Goal: Task Accomplishment & Management: Complete application form

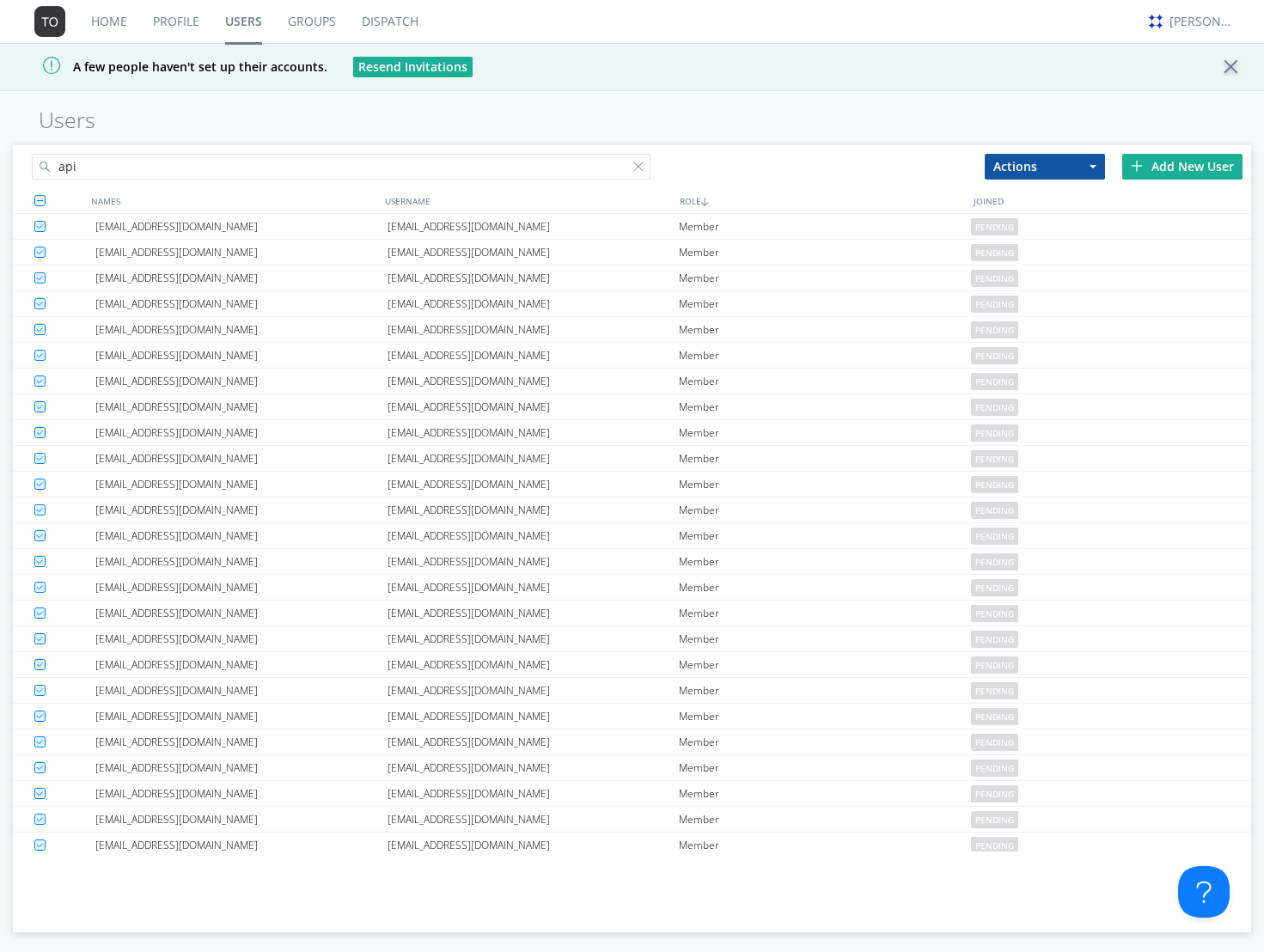
scroll to position [5034, 0]
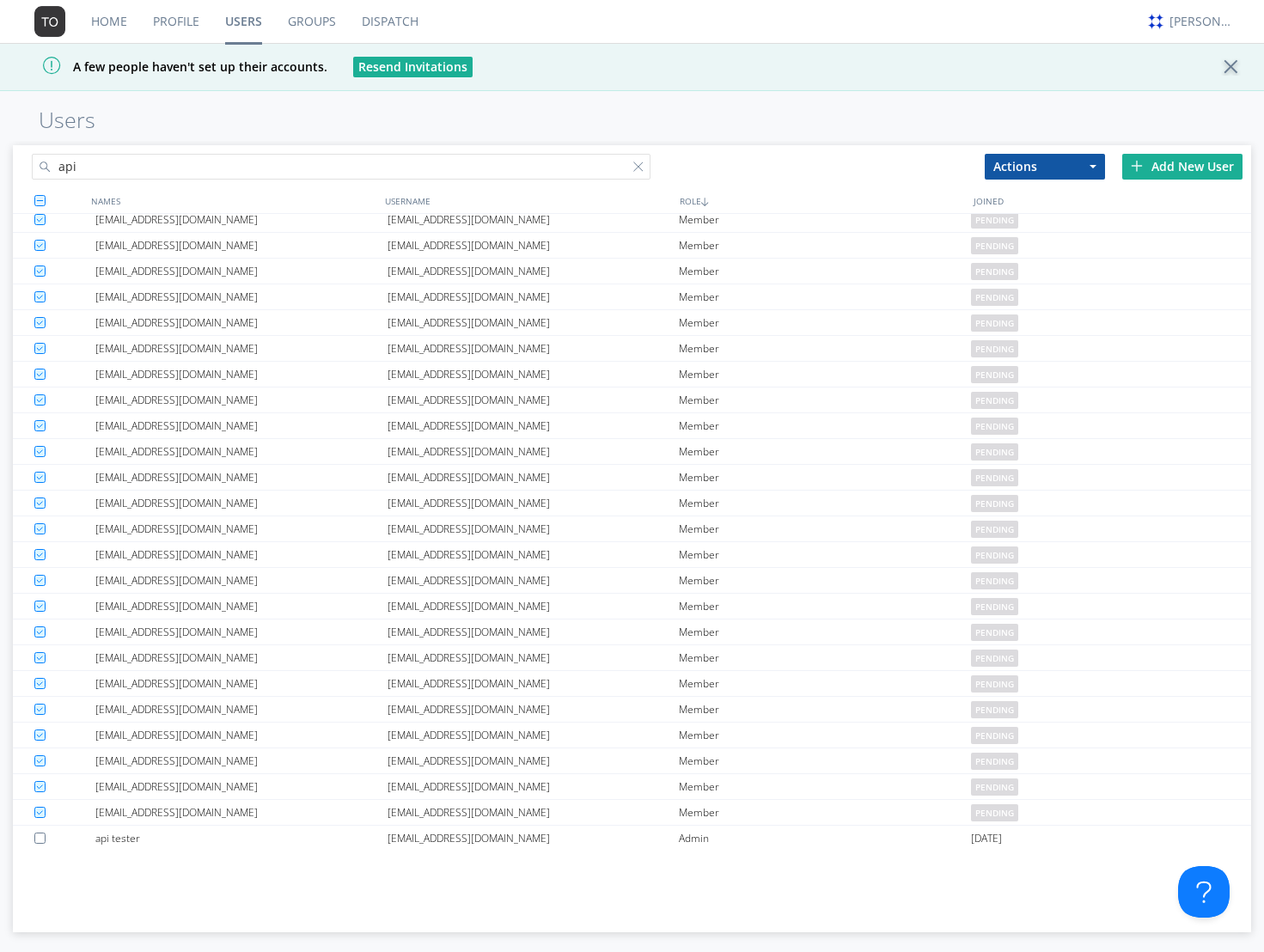
click at [120, 92] on div "Home Profile Users Groups Dispatch [PERSON_NAME] A few people haven't set up th…" at bounding box center [632, 476] width 1264 height 952
click at [375, 25] on link "Dispatch" at bounding box center [389, 21] width 83 height 43
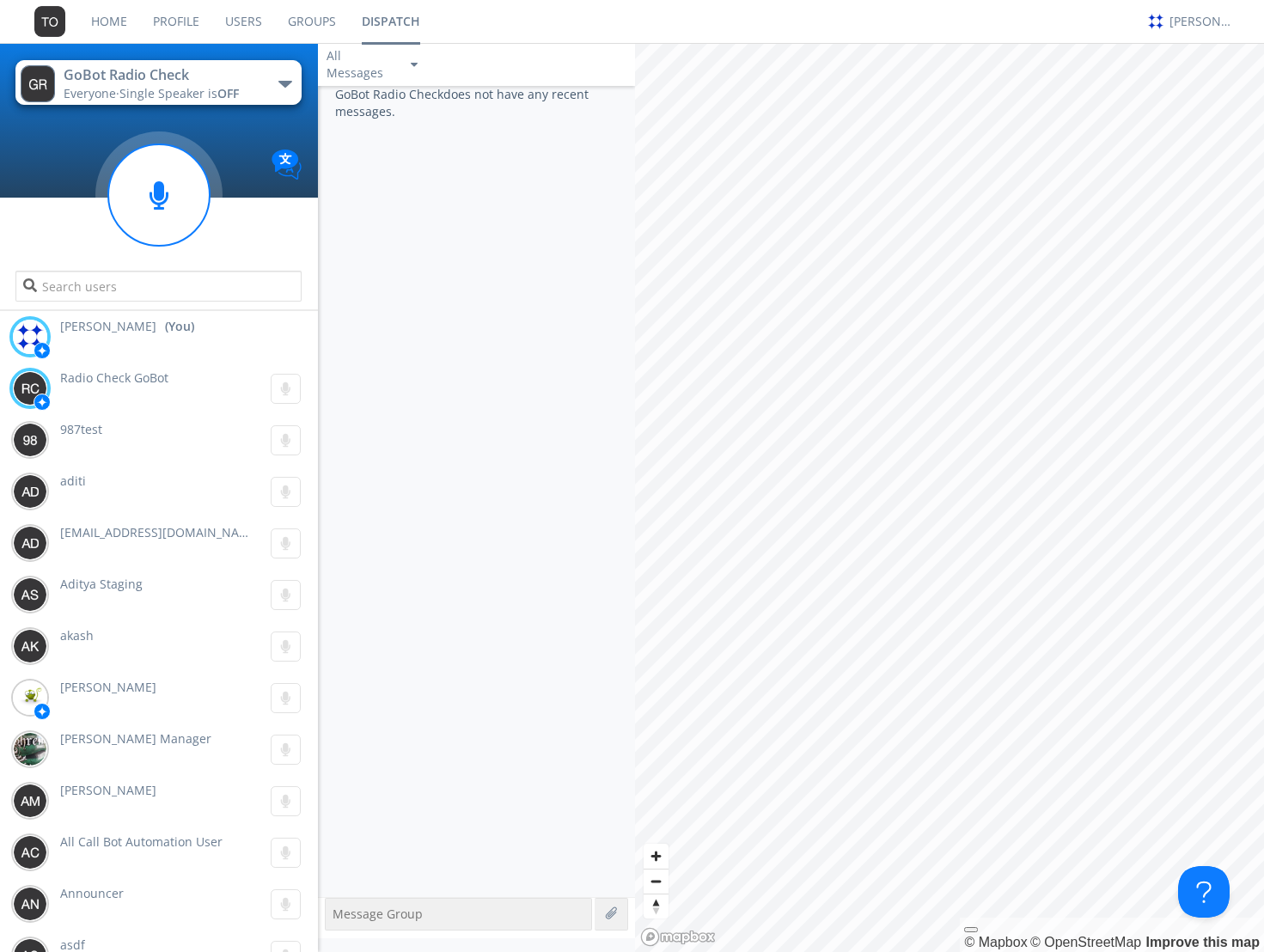
click at [293, 20] on link "Groups" at bounding box center [311, 21] width 74 height 43
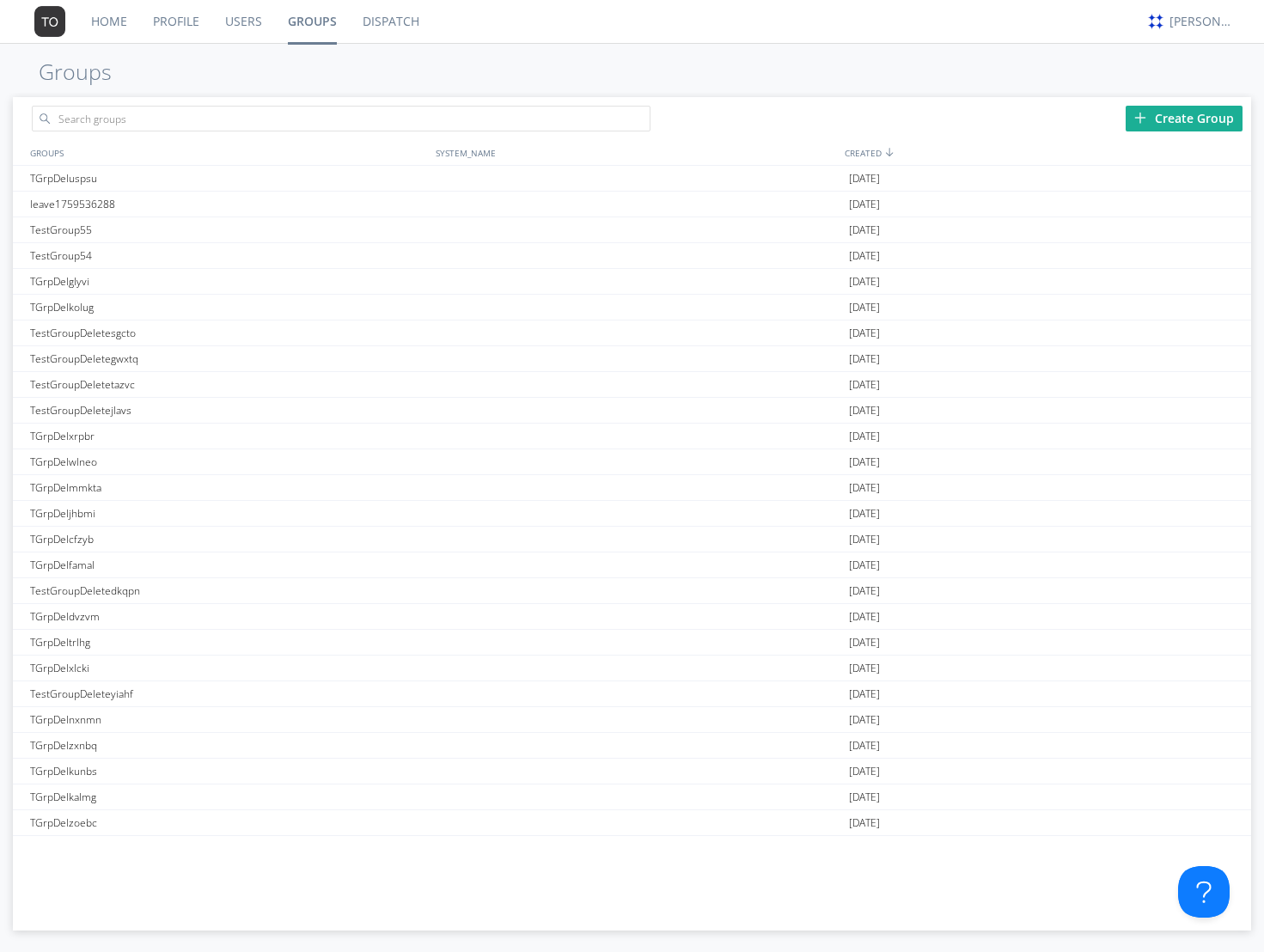
click at [252, 18] on link "Users" at bounding box center [243, 21] width 63 height 43
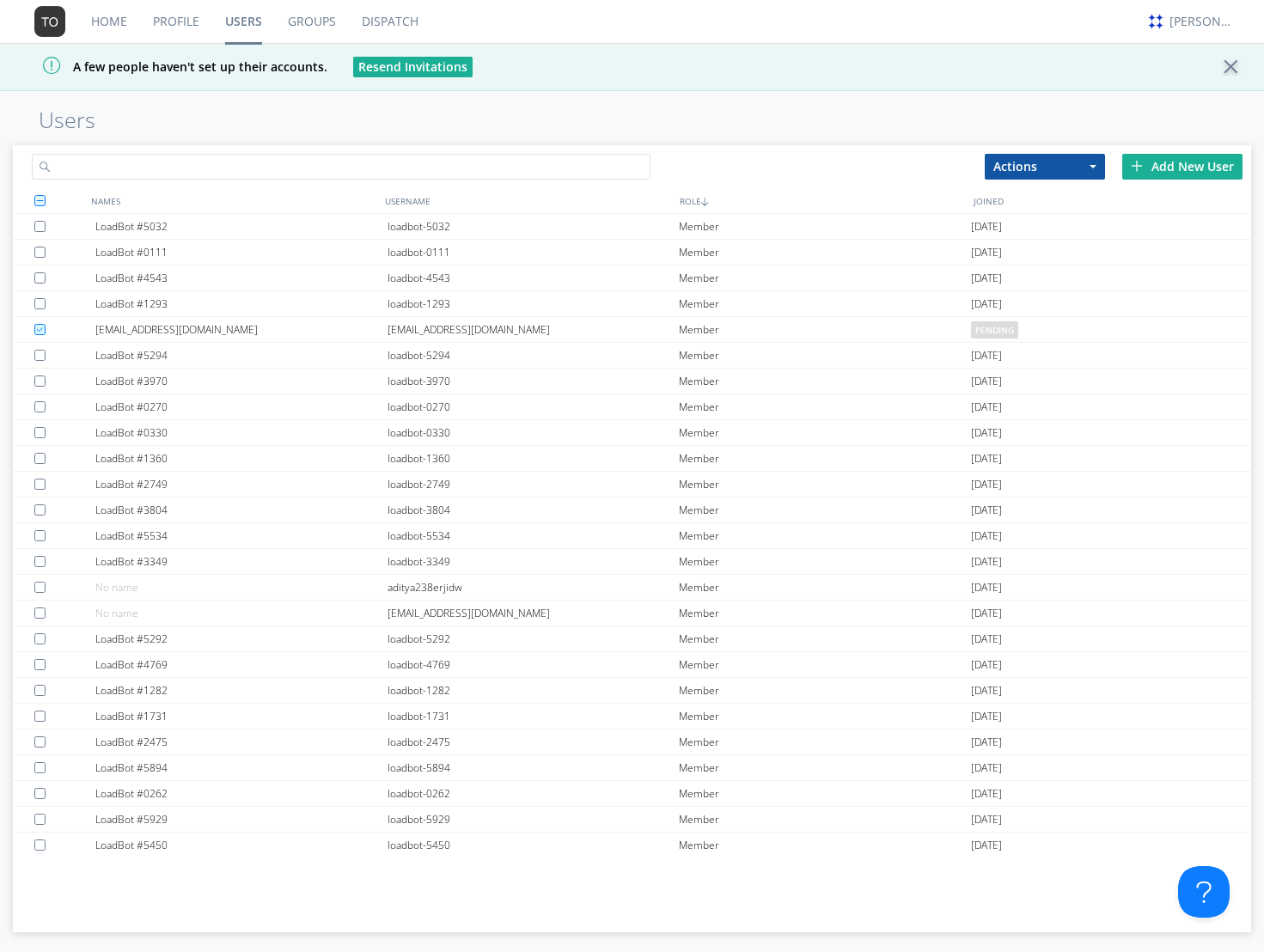
click at [243, 163] on input "text" at bounding box center [342, 167] width 620 height 26
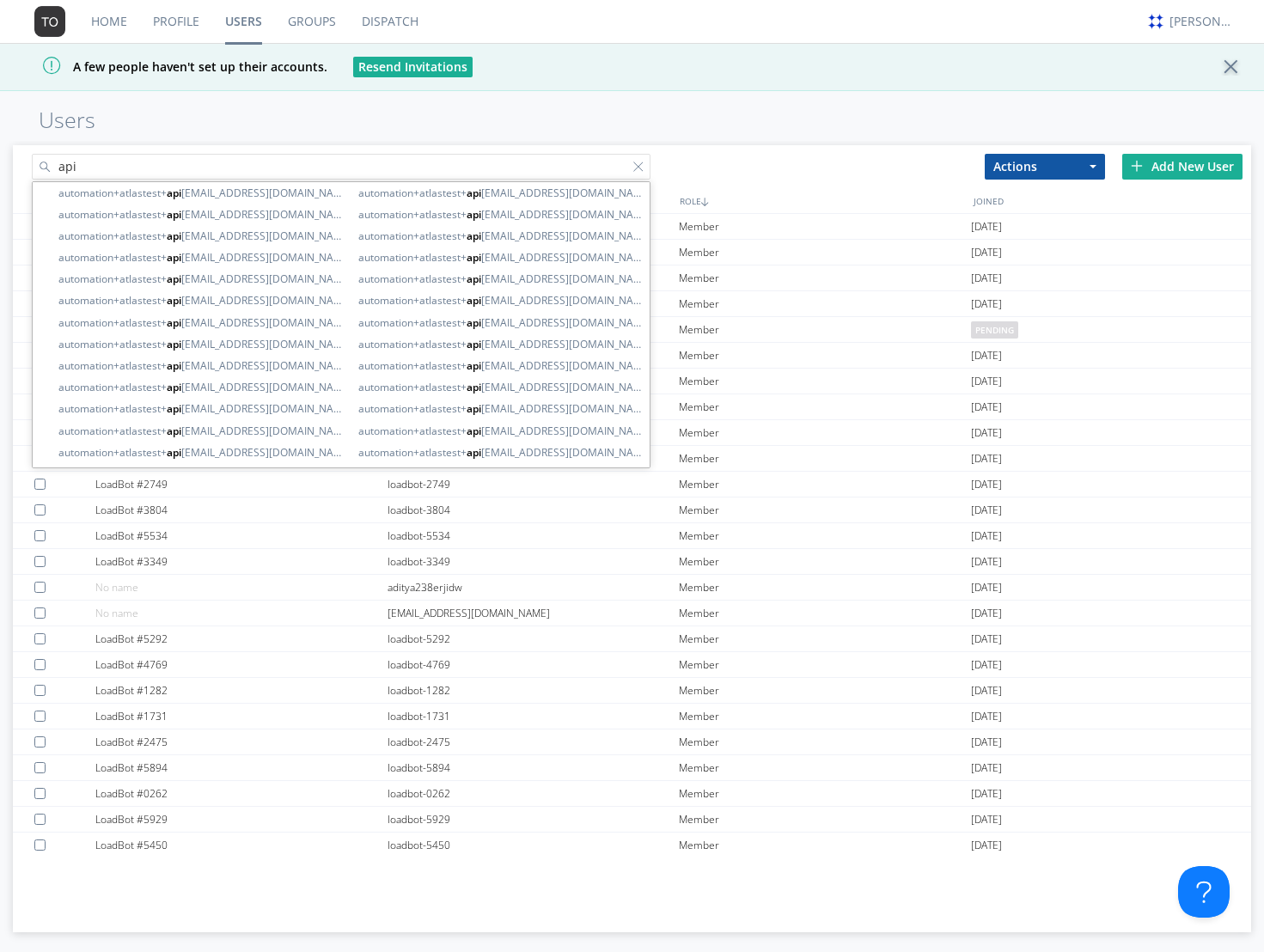
type input "api"
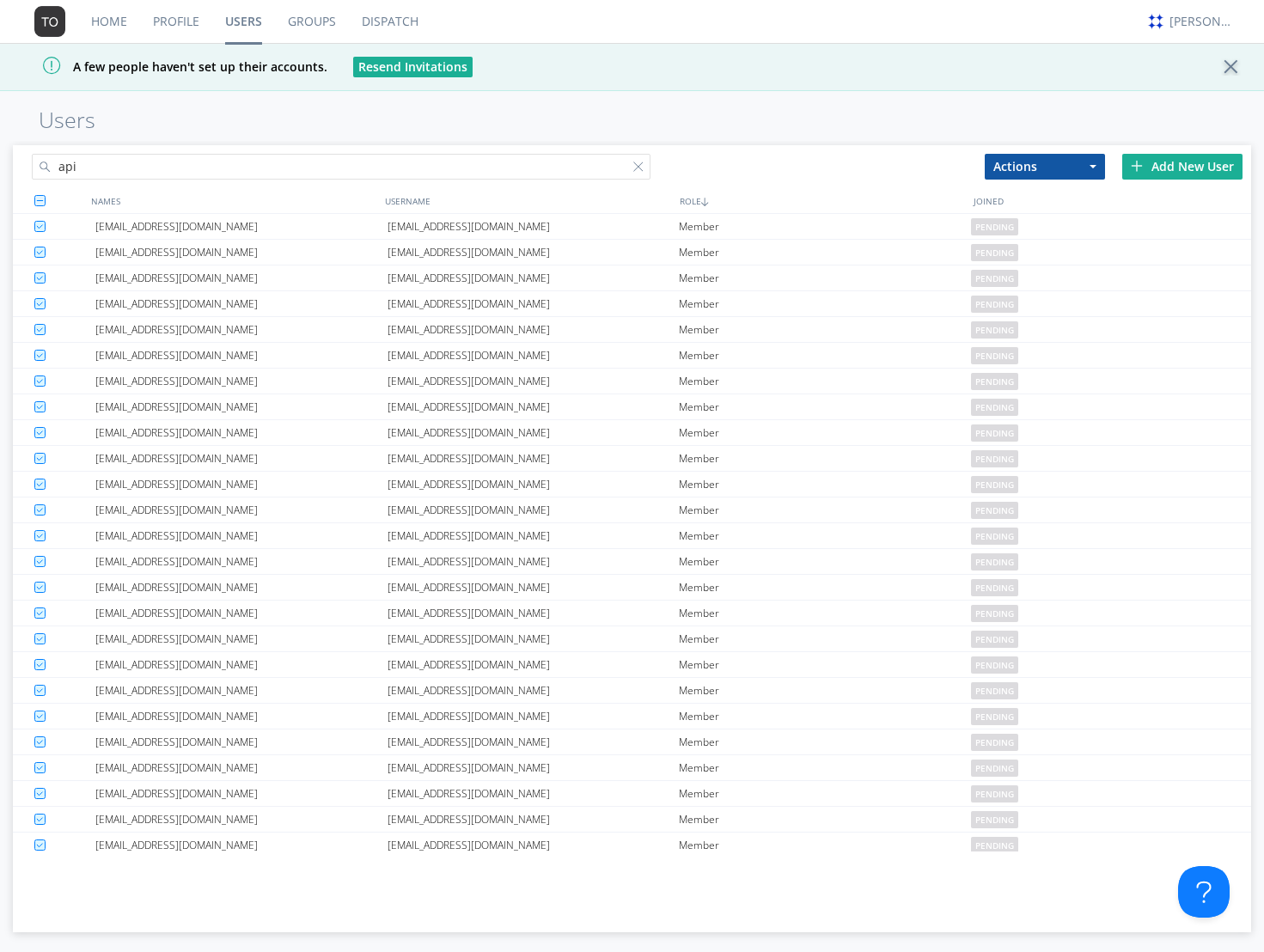
click at [852, 117] on h1 "Users" at bounding box center [632, 121] width 1264 height 24
click at [1180, 174] on div "Add New User" at bounding box center [1182, 167] width 120 height 26
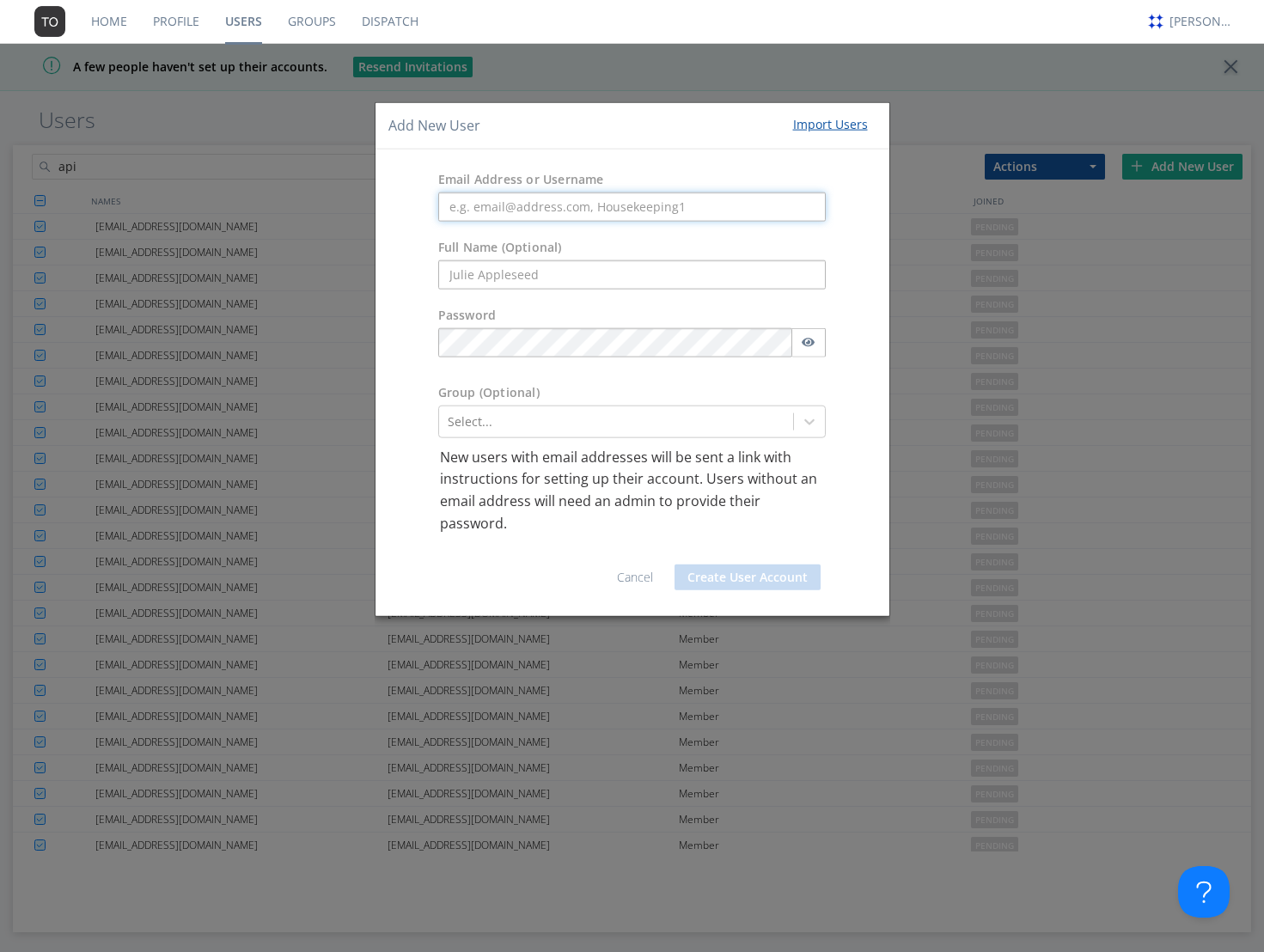
click at [716, 211] on input "text" at bounding box center [632, 206] width 389 height 30
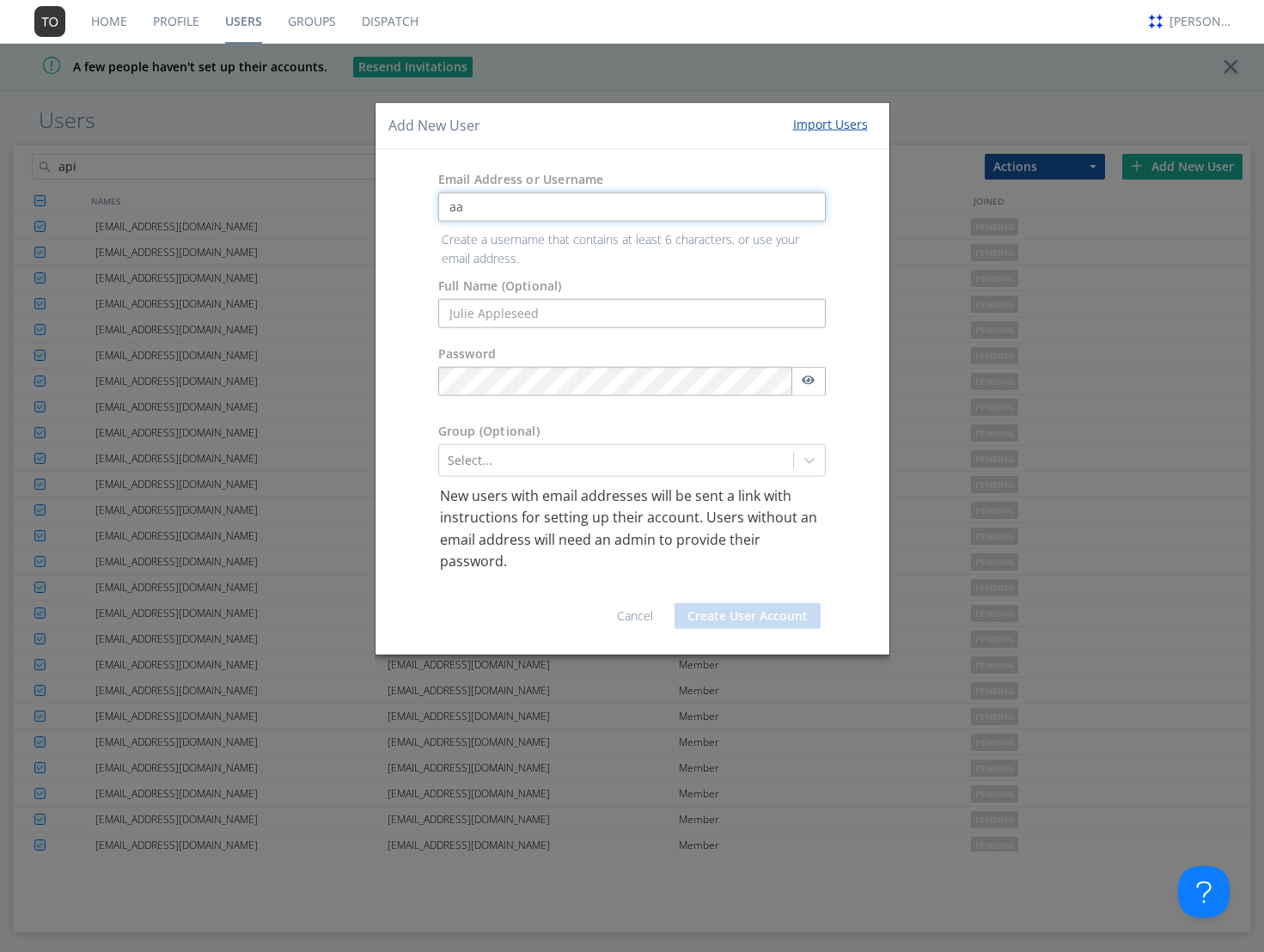
type input "a"
type input "create+user+api1"
drag, startPoint x: 595, startPoint y: 211, endPoint x: 305, endPoint y: 198, distance: 290.3
click at [305, 198] on div "Add New User Import Users Email Address or Username create+user+api1 Create a u…" at bounding box center [632, 476] width 1264 height 952
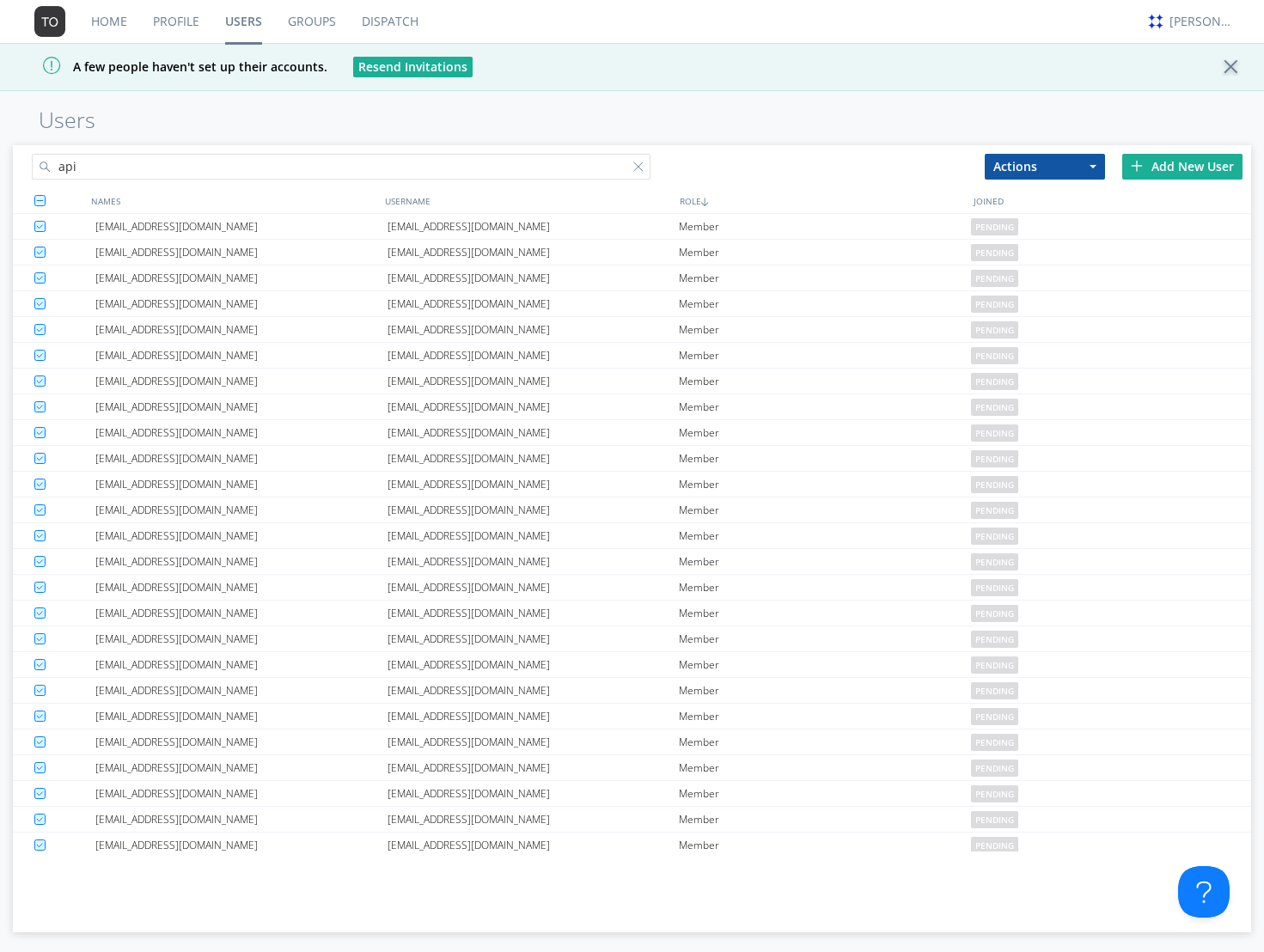
click at [1184, 165] on div "Add New User" at bounding box center [1182, 167] width 120 height 26
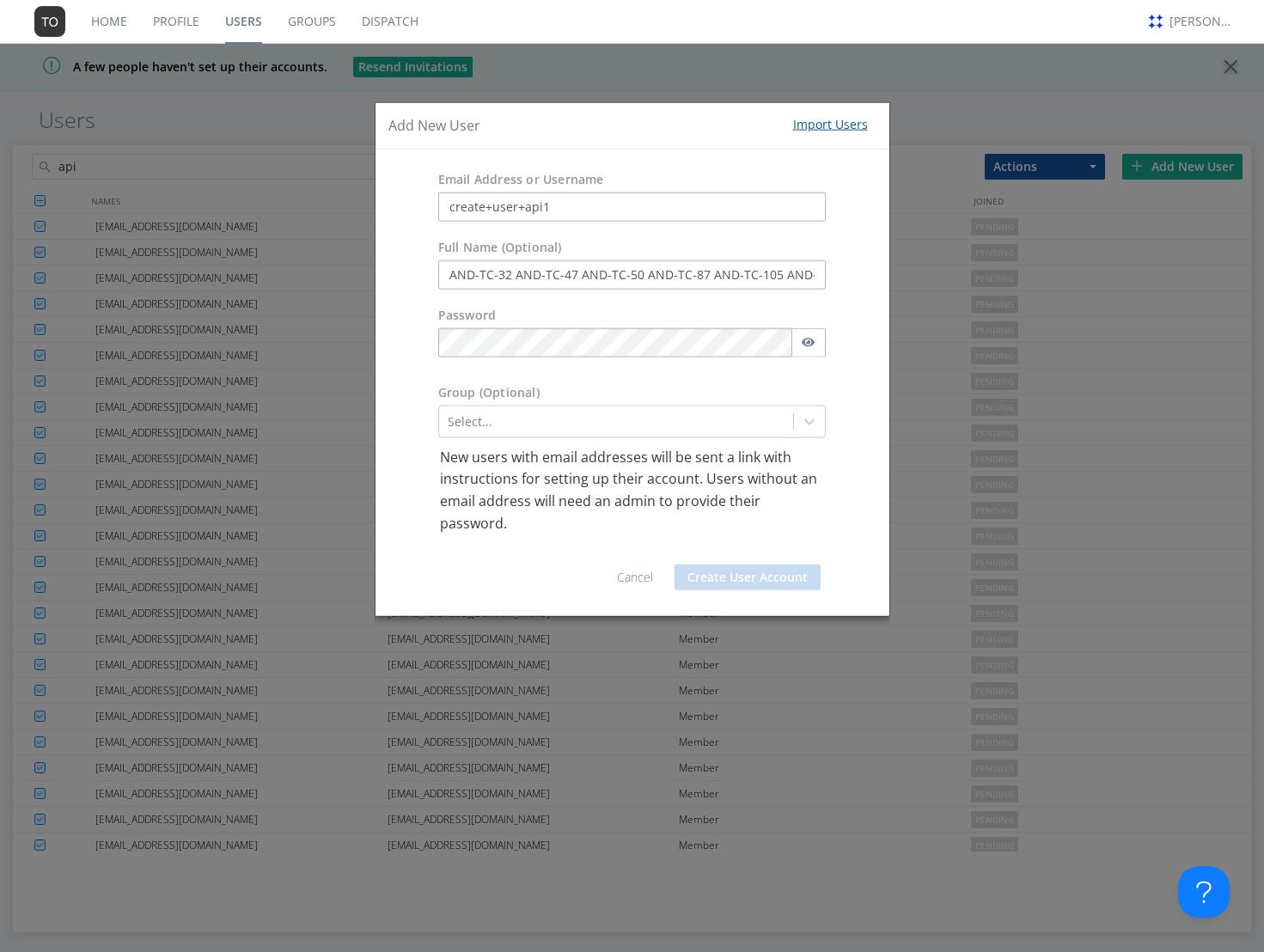
drag, startPoint x: 816, startPoint y: 269, endPoint x: 395, endPoint y: 240, distance: 422.0
click at [395, 240] on div "Full Name (Optional) AND-TC-32 AND-TC-47 AND-TC-50 AND-TC-87 AND-TC-105 AND-TC-…" at bounding box center [632, 263] width 514 height 68
type input "\"
drag, startPoint x: 575, startPoint y: 206, endPoint x: 338, endPoint y: 191, distance: 237.5
click at [338, 191] on div "Add New User Import Users Email Address or Username create+user+api1 Full Name …" at bounding box center [632, 476] width 1264 height 952
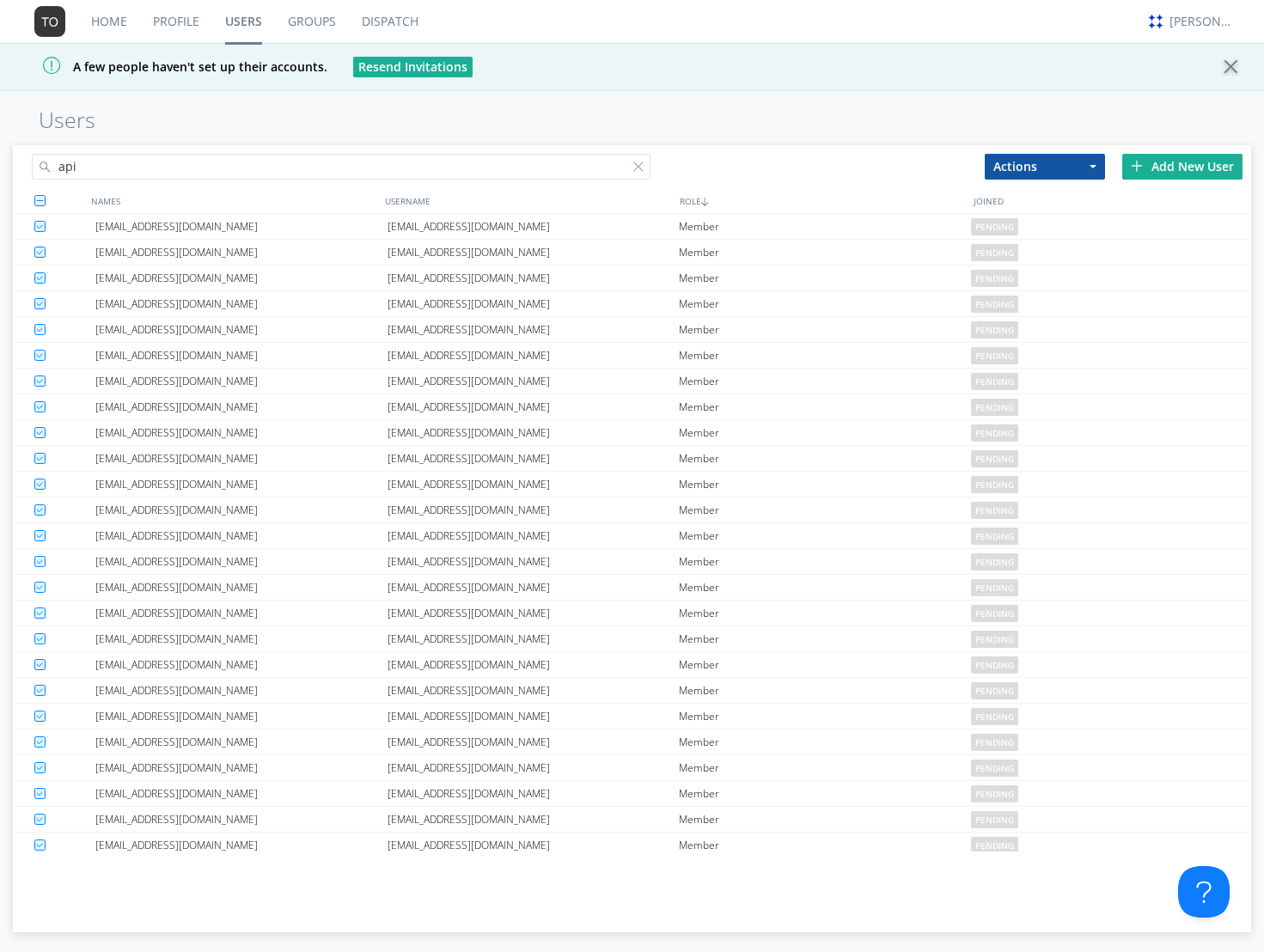
click at [1160, 167] on div "Add New User" at bounding box center [1182, 167] width 120 height 26
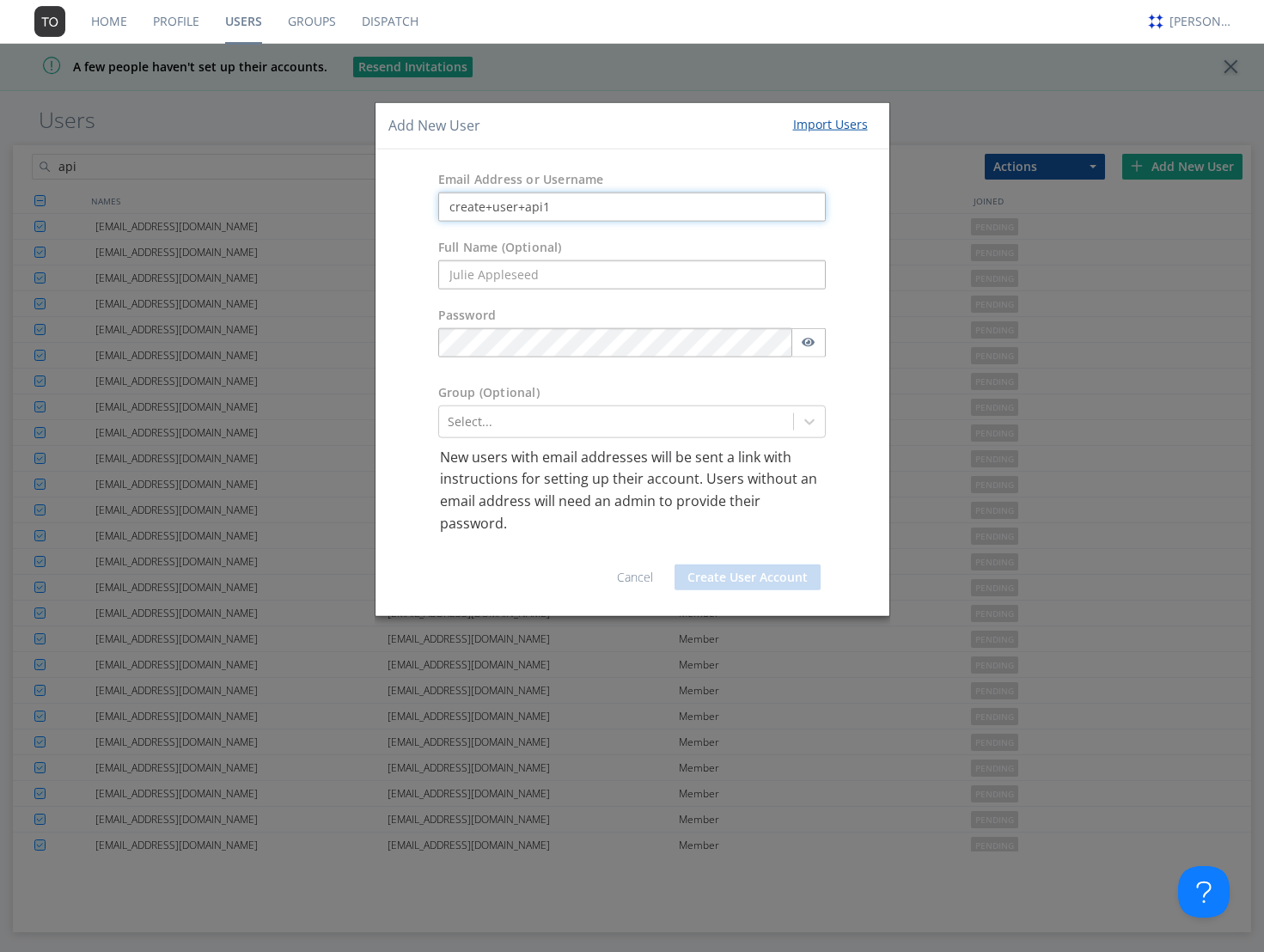
drag, startPoint x: 611, startPoint y: 196, endPoint x: 609, endPoint y: 216, distance: 20.1
click at [609, 216] on input "create+user+api1" at bounding box center [632, 206] width 389 height 30
click at [479, 283] on input "text" at bounding box center [632, 275] width 389 height 30
paste input "create+user+api1"
type input "create+user+api1"
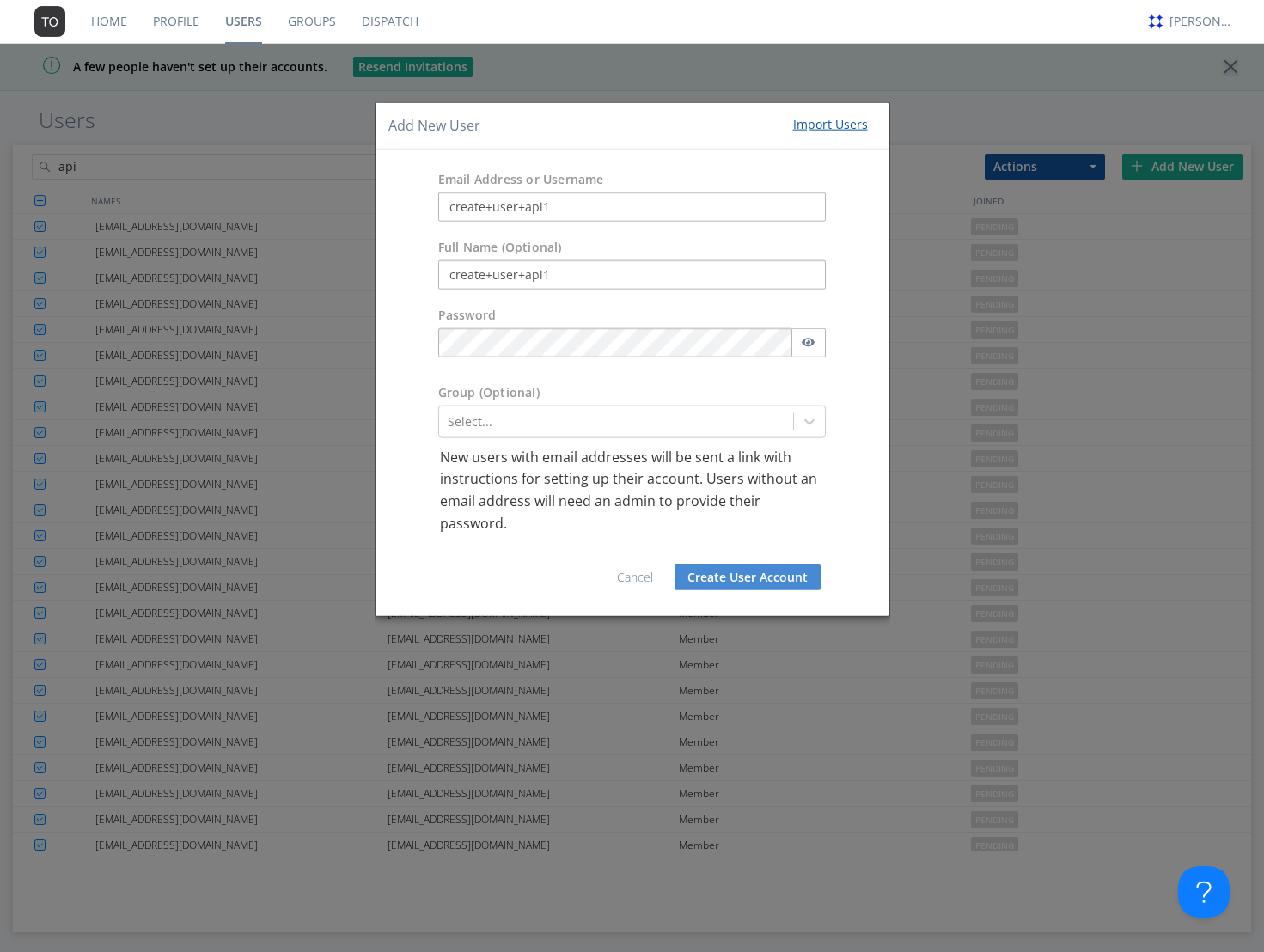
click at [675, 564] on button "Create User Account" at bounding box center [748, 577] width 146 height 26
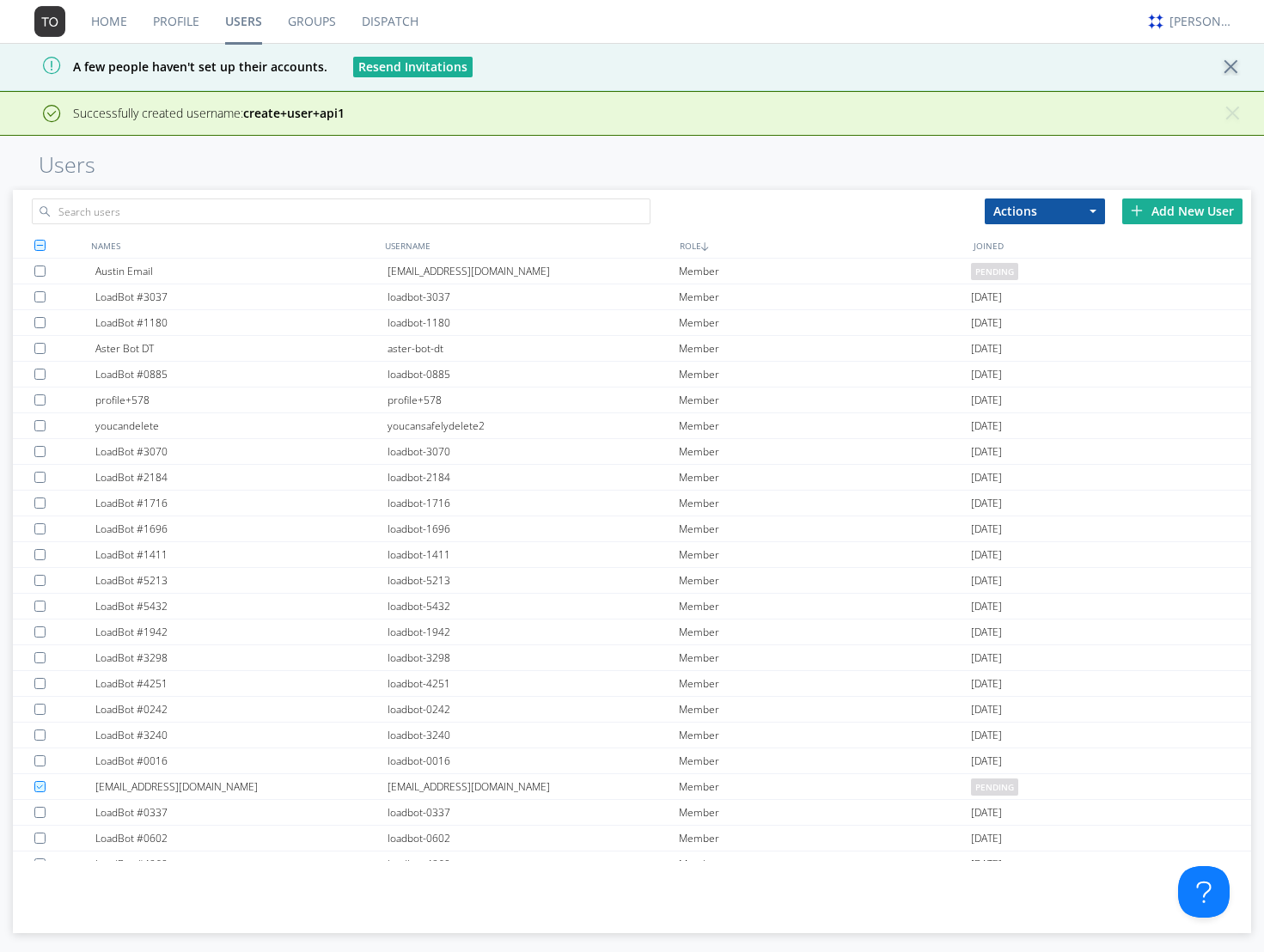
click at [1230, 63] on div at bounding box center [1236, 67] width 30 height 17
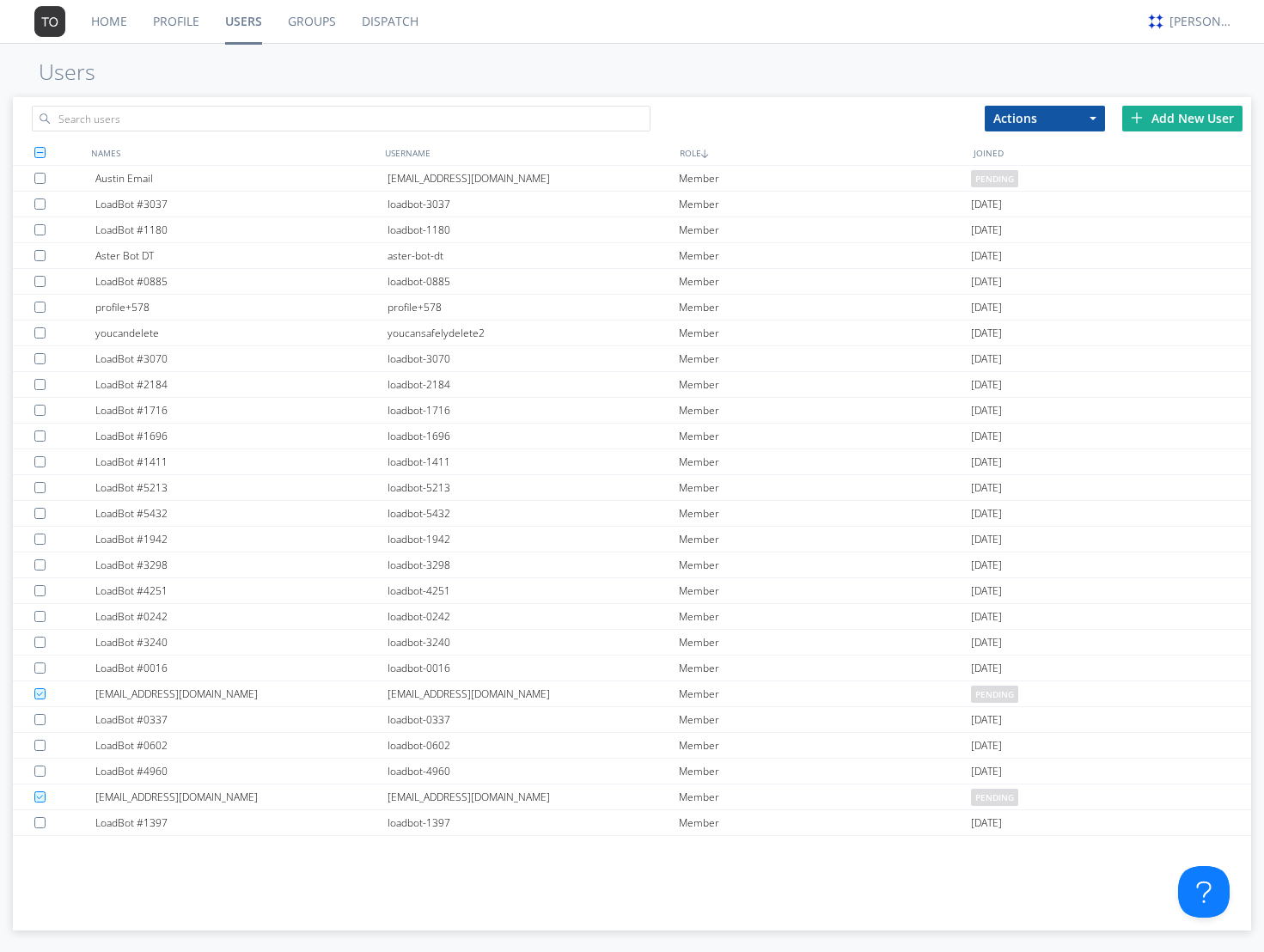
click at [1152, 119] on div "Add New User" at bounding box center [1182, 119] width 120 height 26
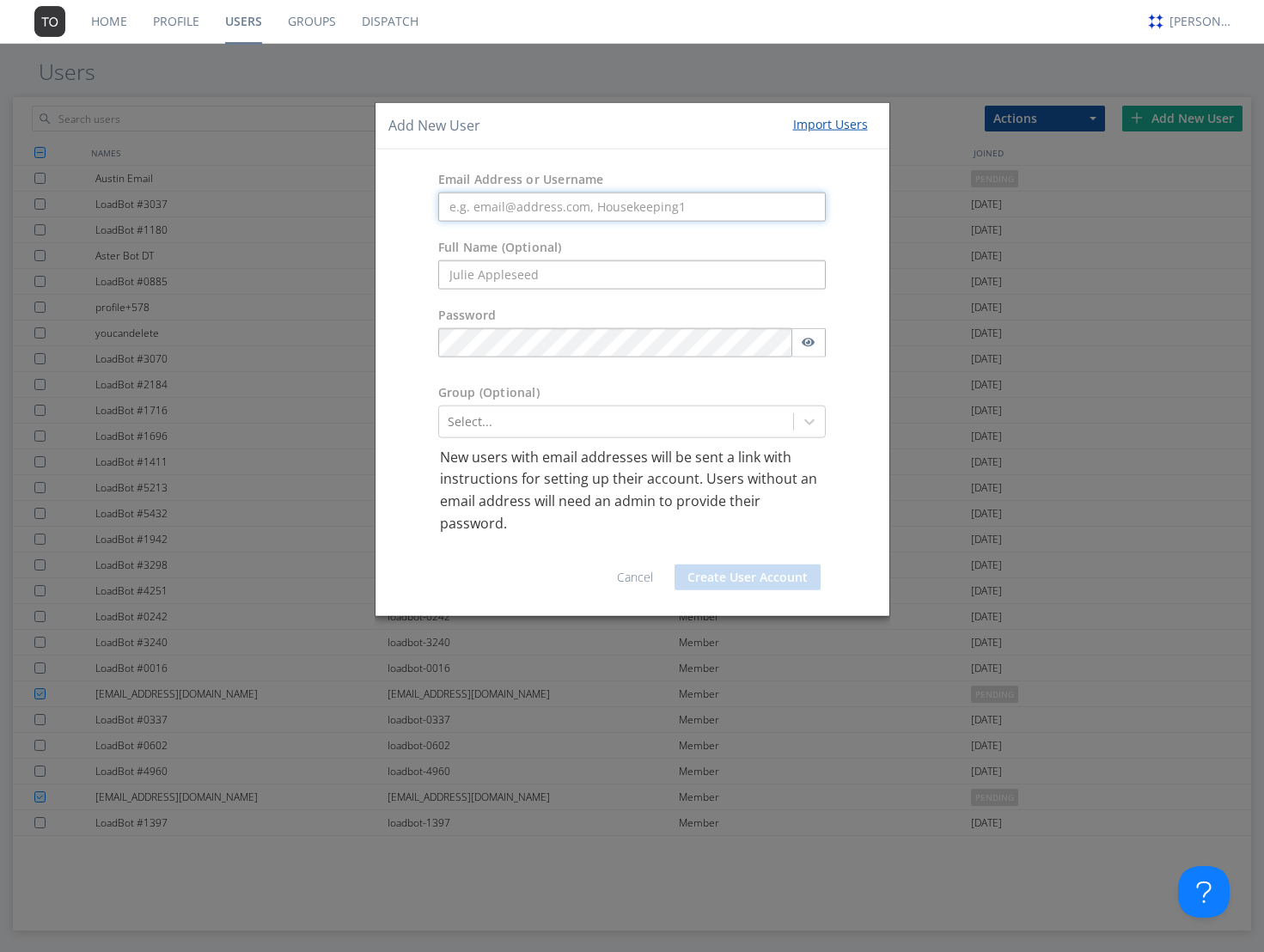
click at [598, 206] on input "text" at bounding box center [632, 206] width 389 height 30
click at [1078, 40] on nav "Home Profile Users Groups Dispatch [PERSON_NAME]" at bounding box center [632, 22] width 1264 height 43
click at [1173, 15] on div "[PERSON_NAME]" at bounding box center [1201, 22] width 64 height 17
click at [648, 580] on link "Cancel" at bounding box center [635, 576] width 37 height 17
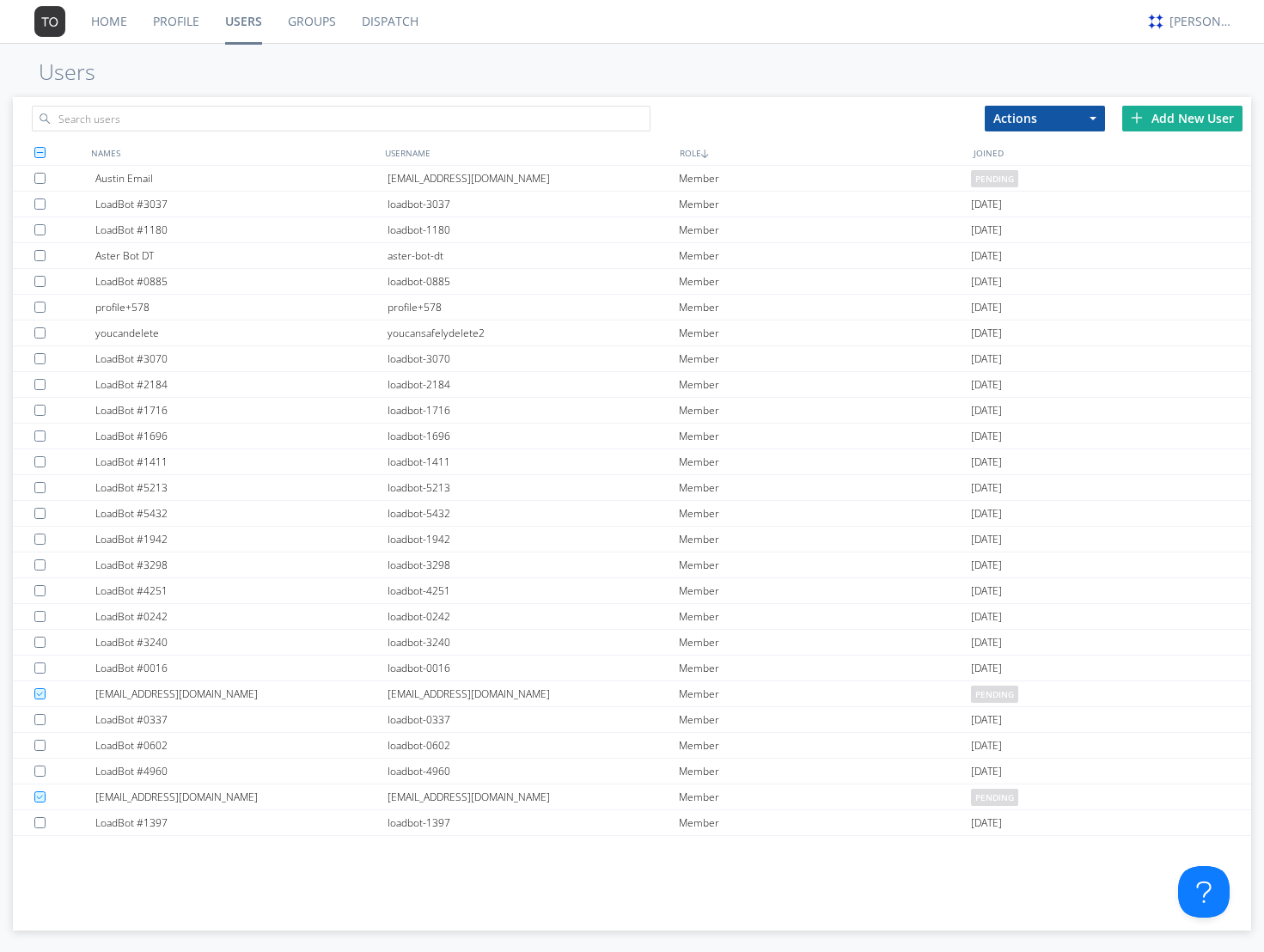
click at [635, 586] on div "loadbot-4251" at bounding box center [534, 590] width 292 height 25
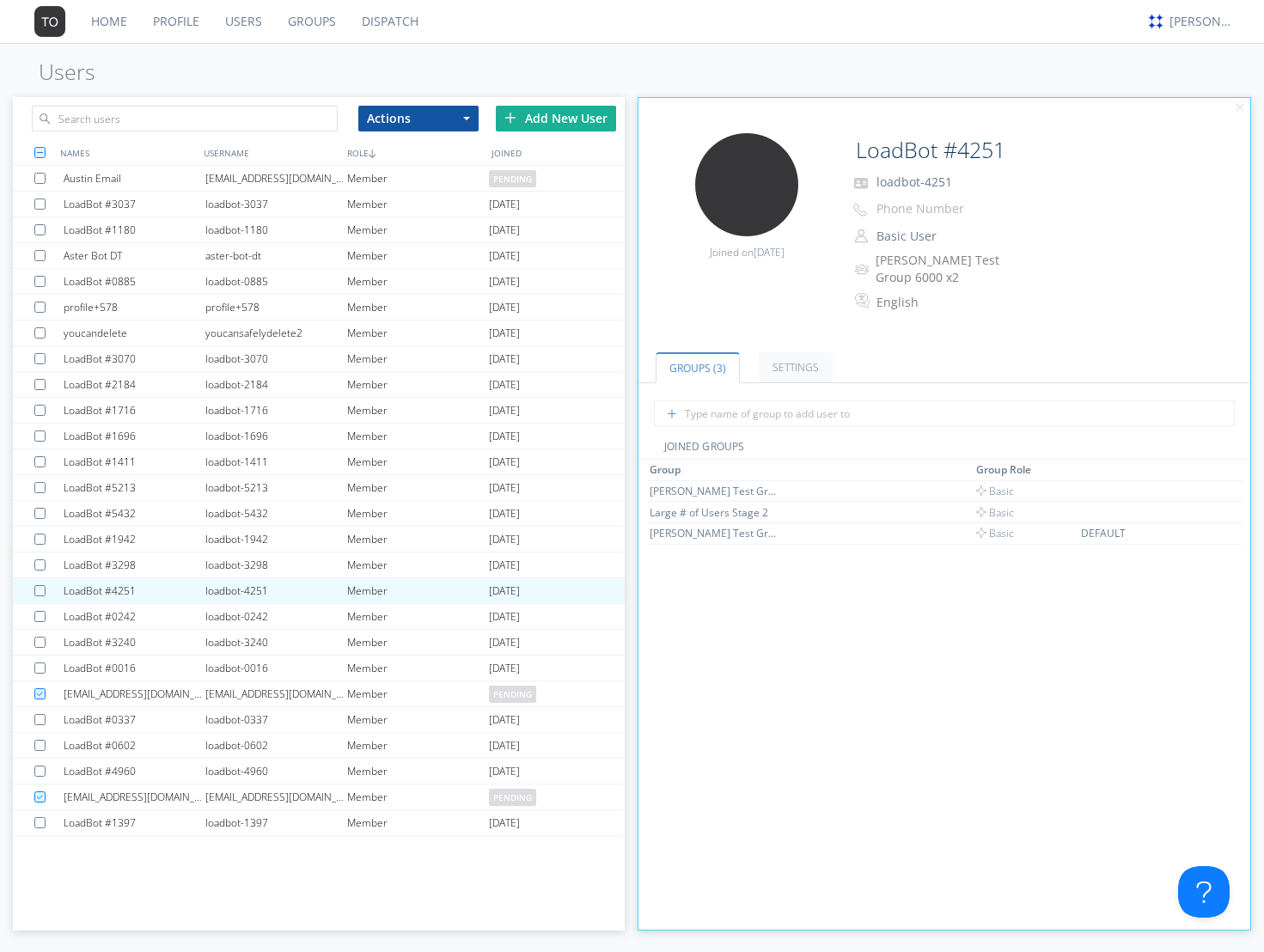
click at [115, 18] on link "Home" at bounding box center [109, 21] width 62 height 43
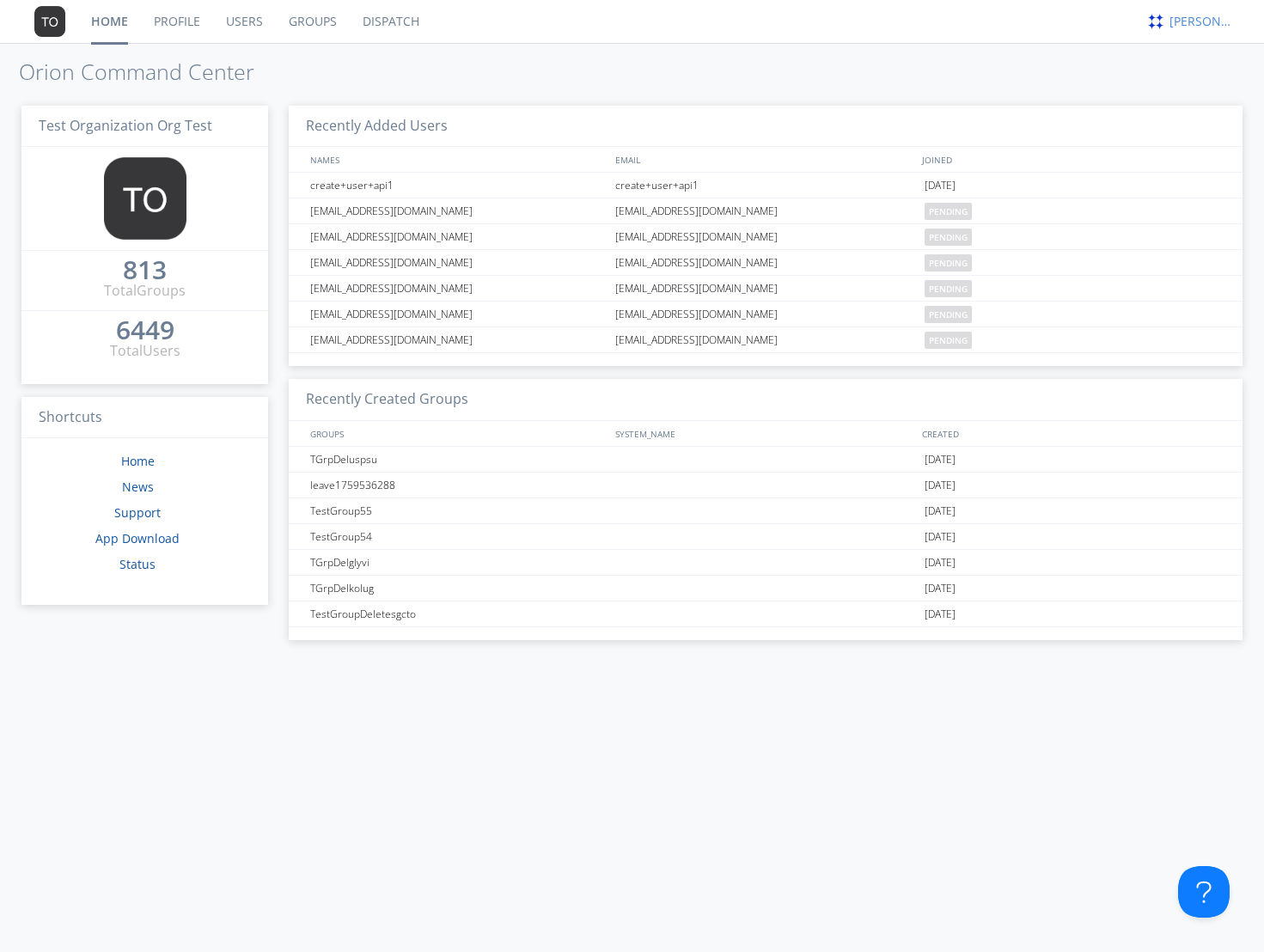
click at [1179, 28] on div "[PERSON_NAME]" at bounding box center [1201, 22] width 64 height 17
click at [1182, 97] on div "Log Out" at bounding box center [1210, 91] width 89 height 31
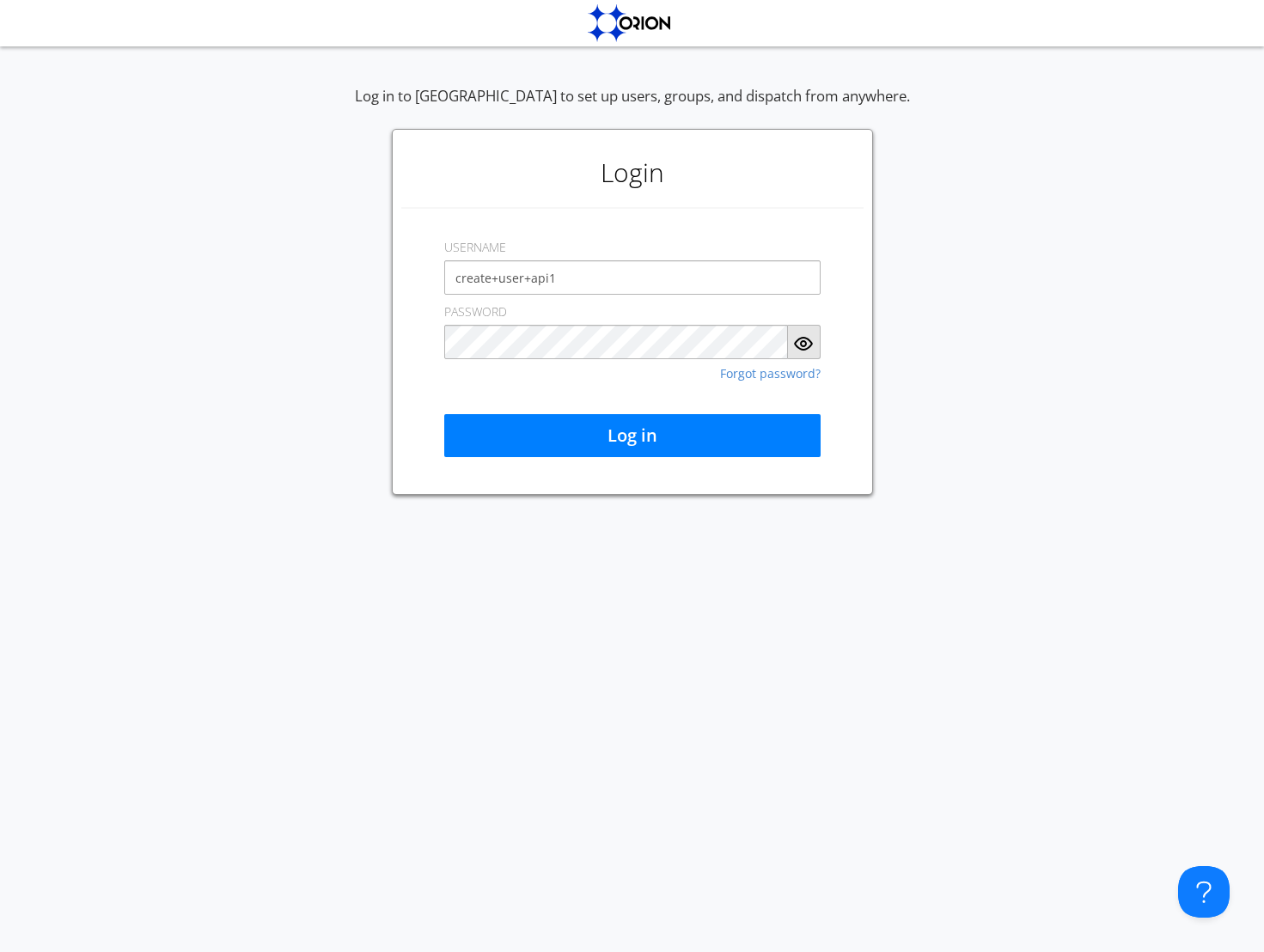
type input "create+user+api1"
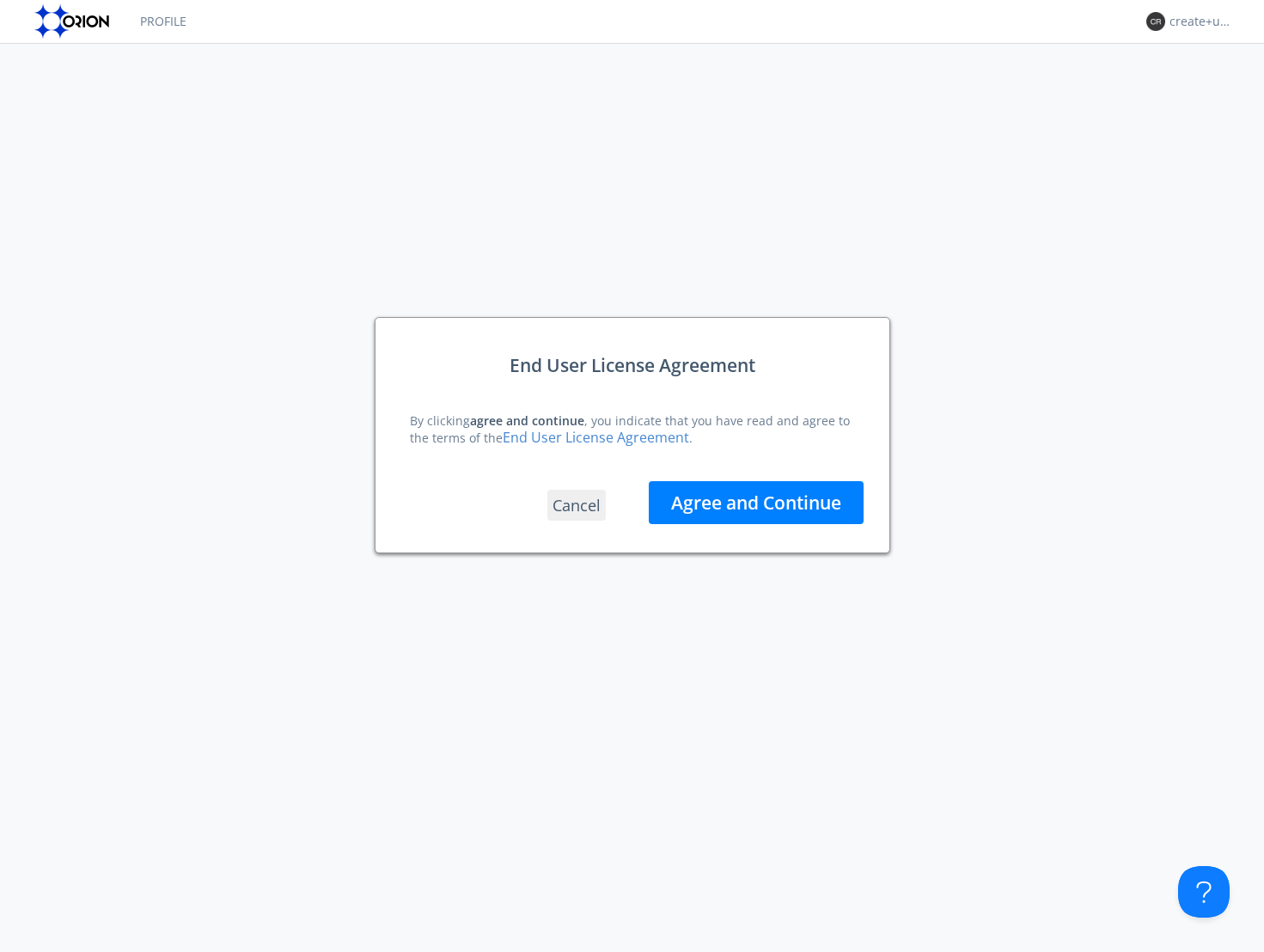
click at [701, 513] on button "Agree and Continue" at bounding box center [755, 503] width 215 height 43
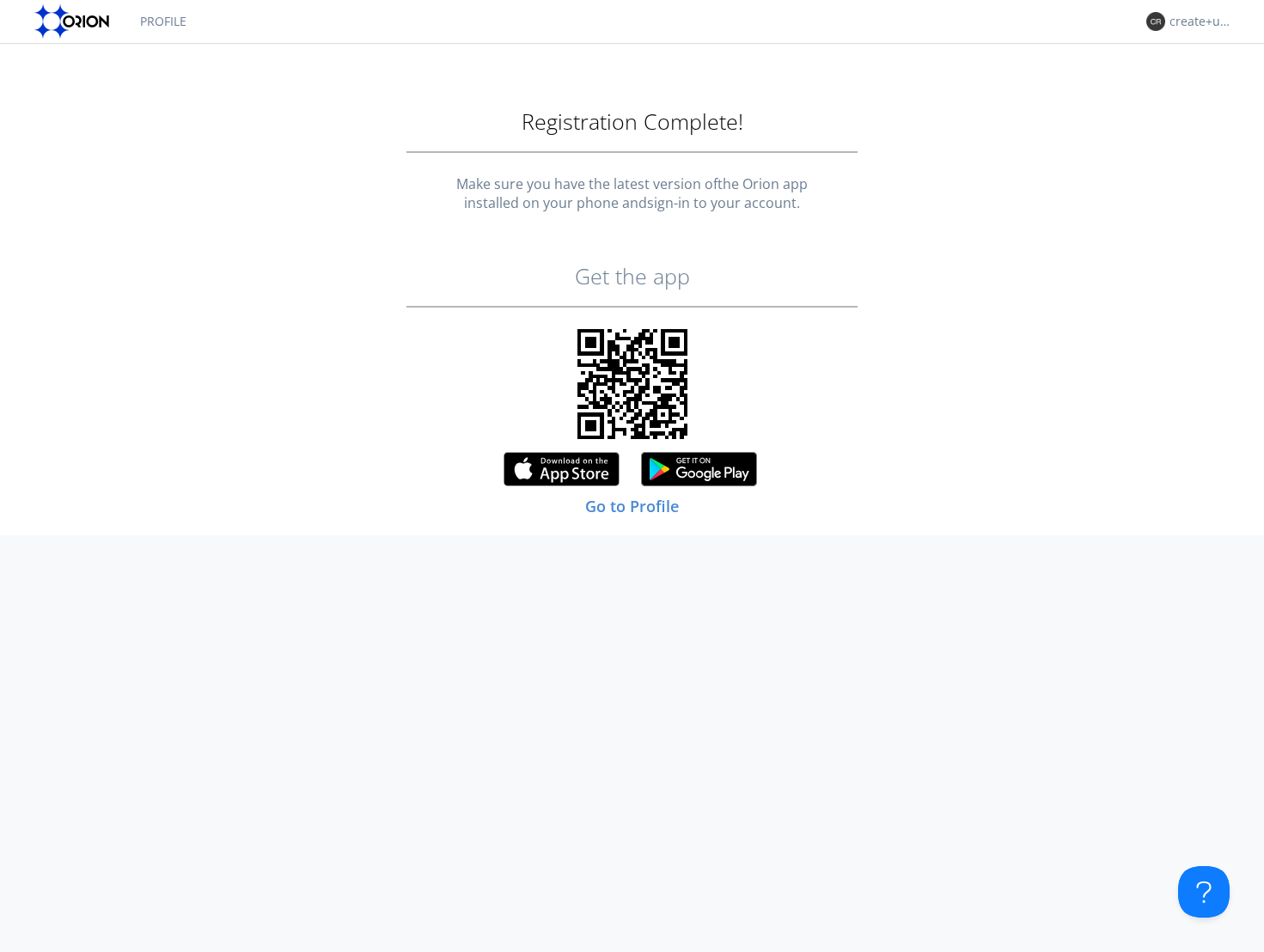
click at [169, 22] on link "Profile" at bounding box center [163, 21] width 72 height 43
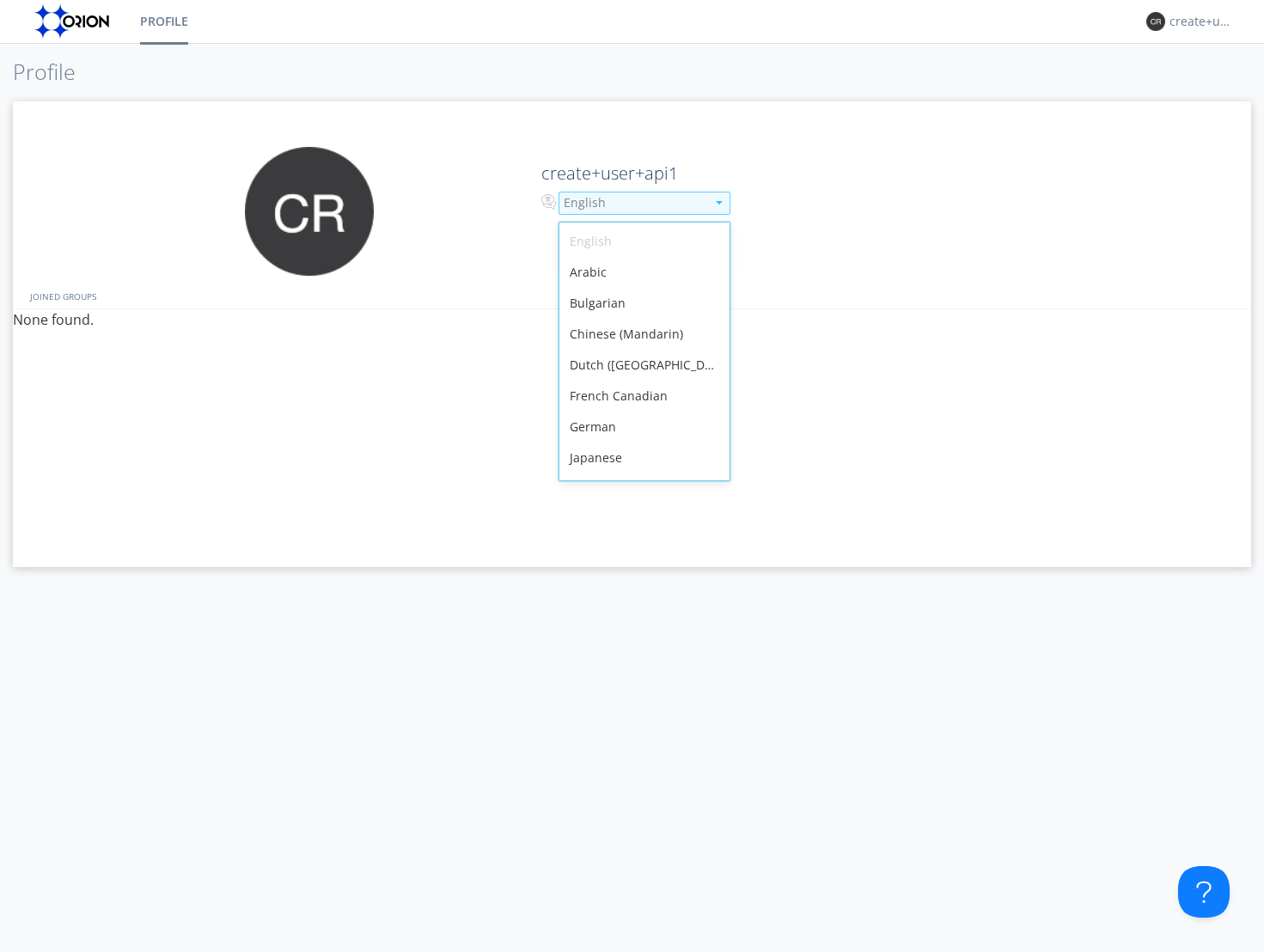
click at [565, 202] on div "English" at bounding box center [634, 203] width 142 height 17
click at [594, 456] on div "Japanese" at bounding box center [644, 458] width 170 height 31
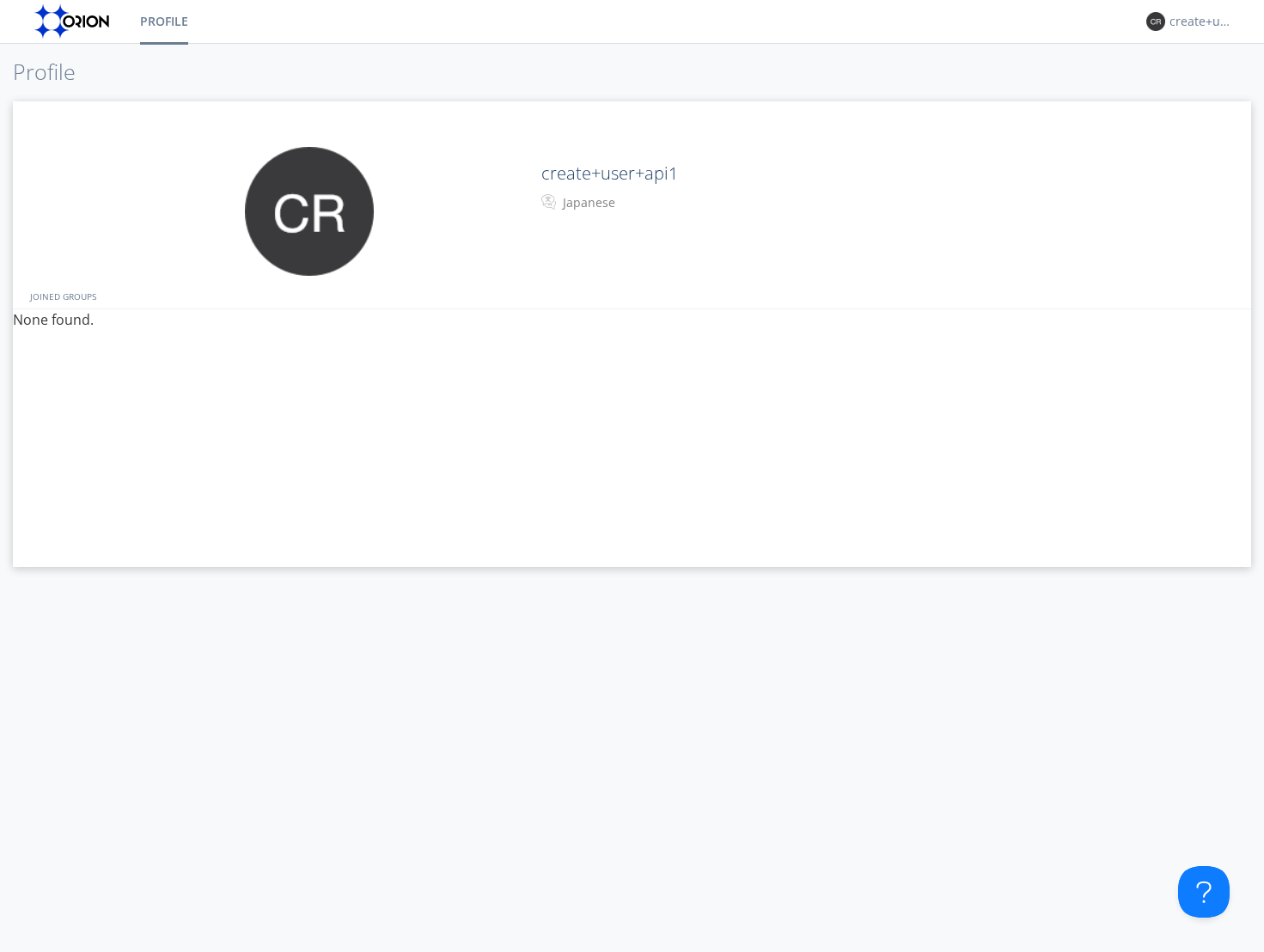
click at [890, 190] on div "create+user+api1 Japanese" at bounding box center [838, 181] width 620 height 68
click at [1181, 24] on div "create+user+api1" at bounding box center [1201, 22] width 64 height 17
click at [1204, 86] on div "Log Out" at bounding box center [1210, 91] width 89 height 31
